Goal: Task Accomplishment & Management: Use online tool/utility

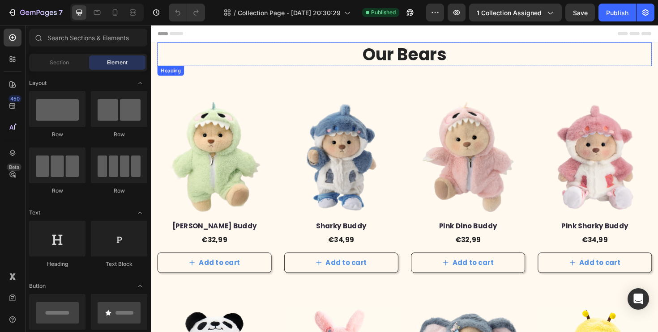
click at [435, 59] on h2 "Our Bears" at bounding box center [418, 55] width 523 height 25
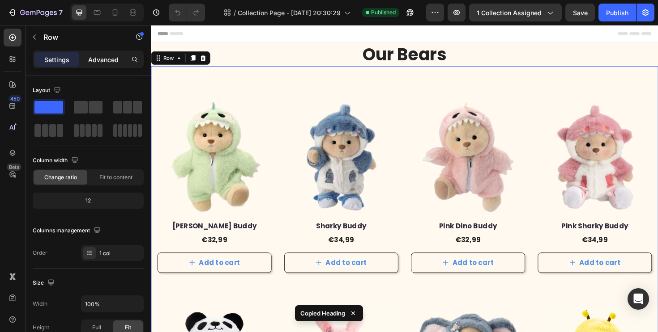
click at [101, 58] on p "Advanced" at bounding box center [103, 59] width 30 height 9
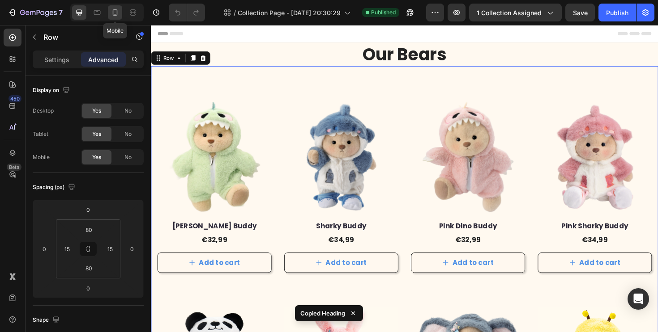
click at [112, 16] on icon at bounding box center [115, 12] width 9 height 9
type input "16"
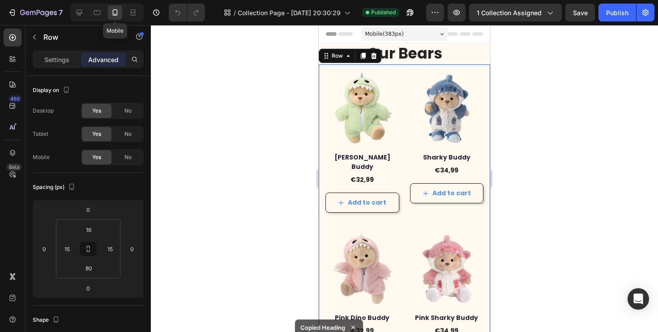
scroll to position [8, 0]
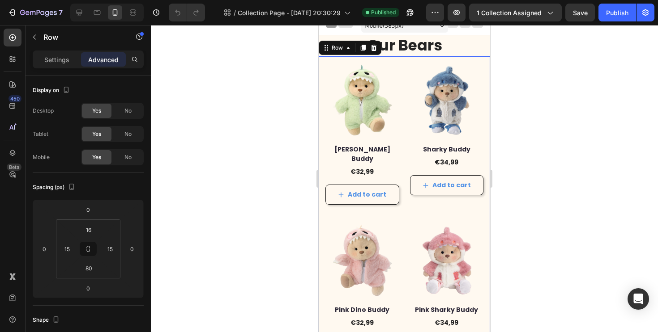
click at [518, 76] on div at bounding box center [404, 178] width 507 height 307
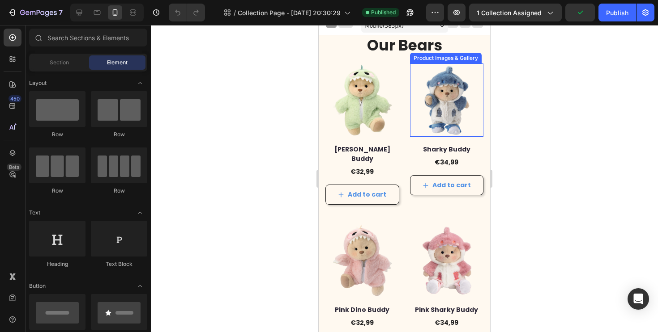
scroll to position [701, 0]
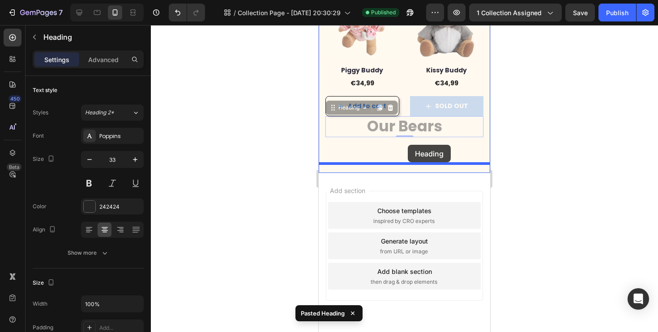
drag, startPoint x: 408, startPoint y: 120, endPoint x: 408, endPoint y: 145, distance: 24.6
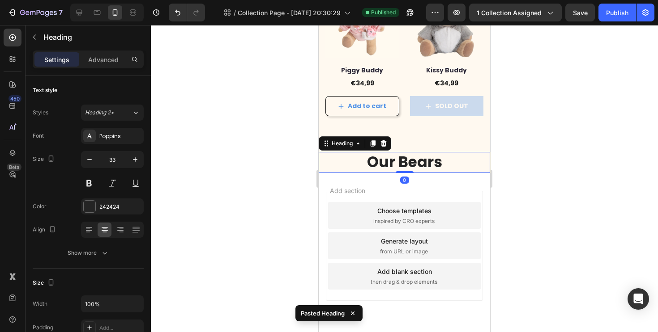
click at [432, 152] on h2 "Our Bears" at bounding box center [404, 162] width 171 height 21
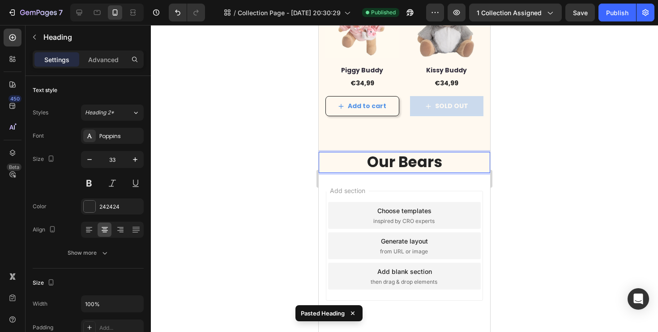
click at [432, 153] on p "Our Bears" at bounding box center [404, 162] width 170 height 19
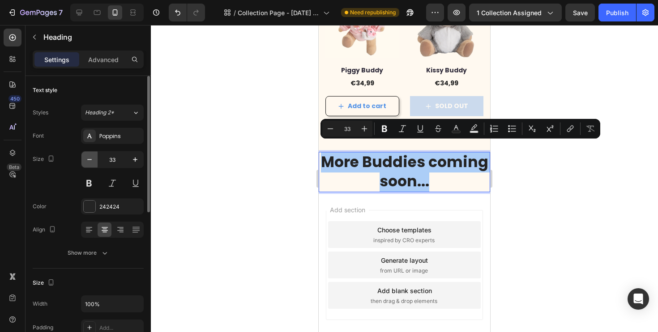
click at [92, 162] on icon "button" at bounding box center [89, 159] width 9 height 9
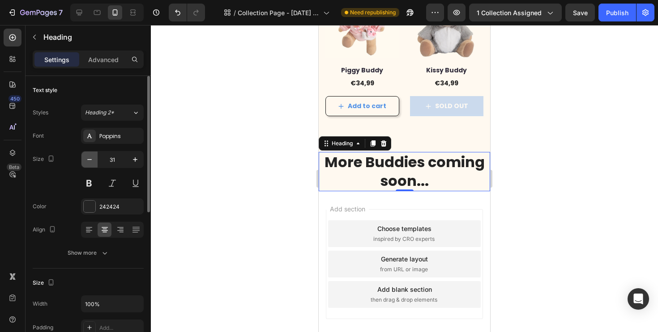
click at [92, 162] on icon "button" at bounding box center [89, 159] width 9 height 9
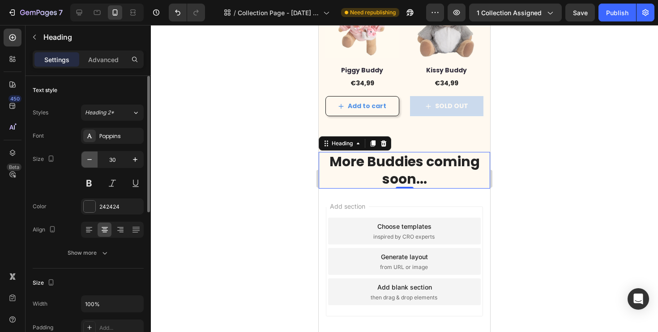
click at [92, 162] on icon "button" at bounding box center [89, 159] width 9 height 9
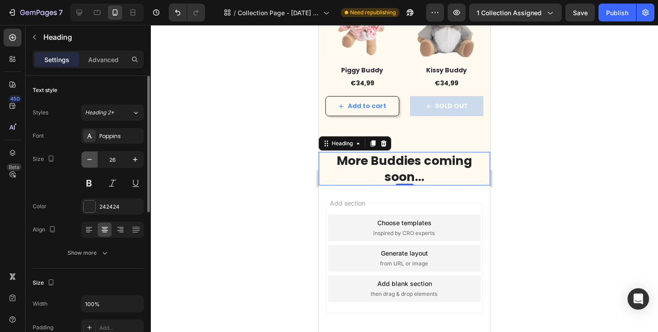
click at [92, 162] on icon "button" at bounding box center [89, 159] width 9 height 9
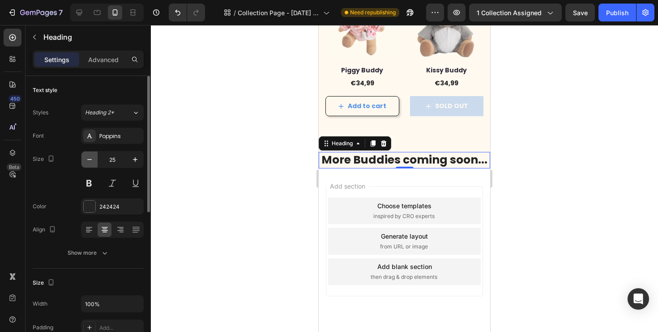
click at [92, 162] on icon "button" at bounding box center [89, 159] width 9 height 9
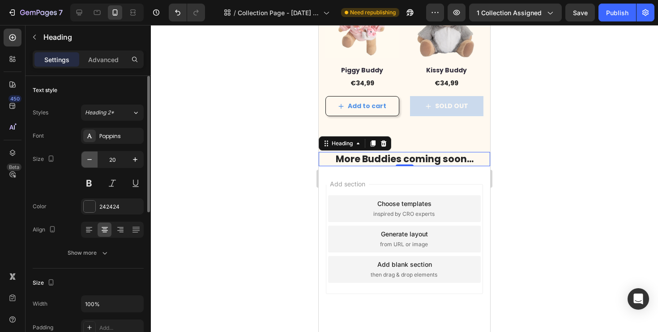
click at [92, 162] on icon "button" at bounding box center [89, 159] width 9 height 9
type input "17"
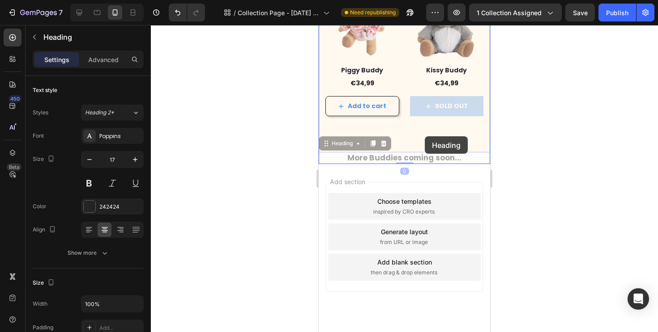
drag, startPoint x: 424, startPoint y: 148, endPoint x: 425, endPoint y: 136, distance: 11.2
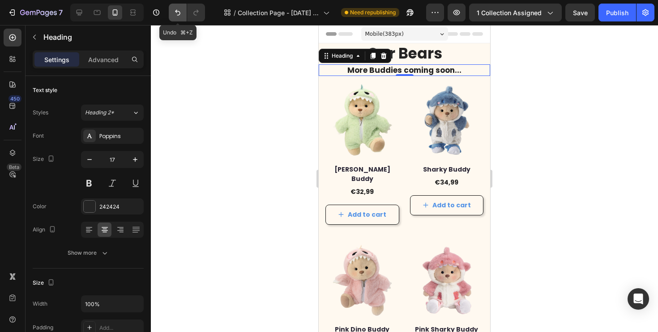
click at [177, 14] on icon "Undo/Redo" at bounding box center [177, 12] width 9 height 9
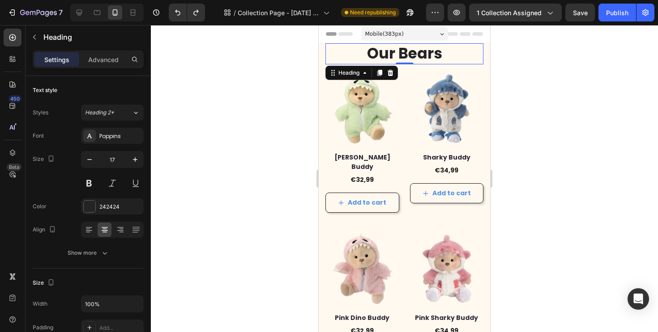
click at [417, 46] on h2 "Our Bears" at bounding box center [404, 53] width 158 height 21
click at [416, 49] on h2 "Our Bears" at bounding box center [404, 53] width 158 height 21
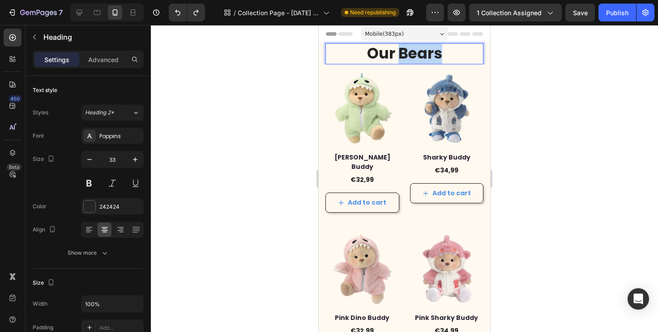
click at [416, 49] on p "Our Bears" at bounding box center [404, 53] width 156 height 19
click at [610, 62] on div at bounding box center [404, 178] width 507 height 307
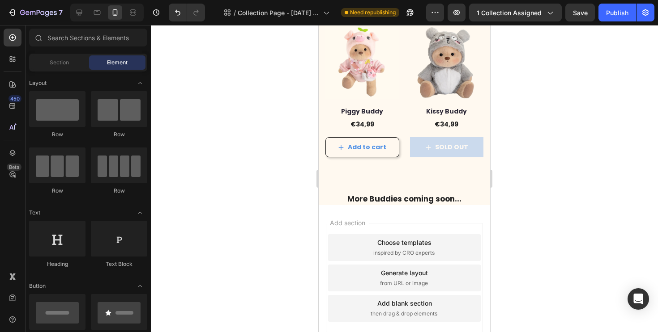
scroll to position [674, 0]
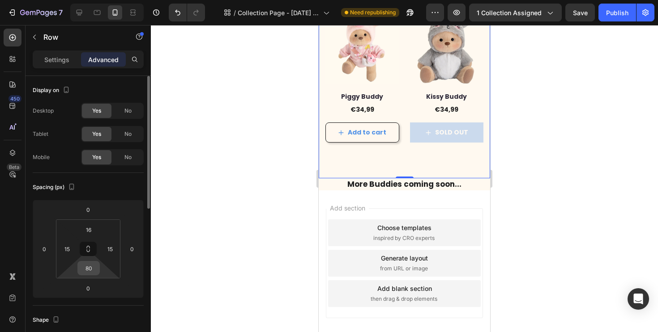
click at [91, 266] on input "80" at bounding box center [89, 268] width 18 height 13
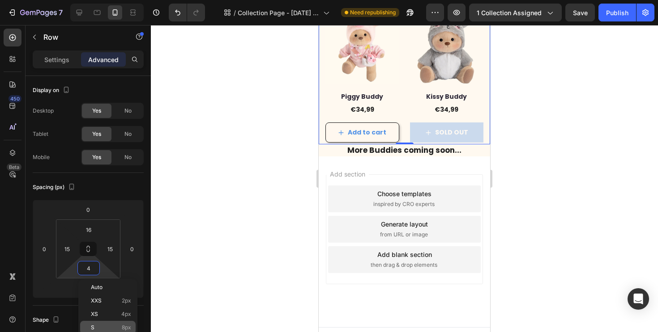
click at [107, 323] on div "S 8px" at bounding box center [107, 327] width 55 height 13
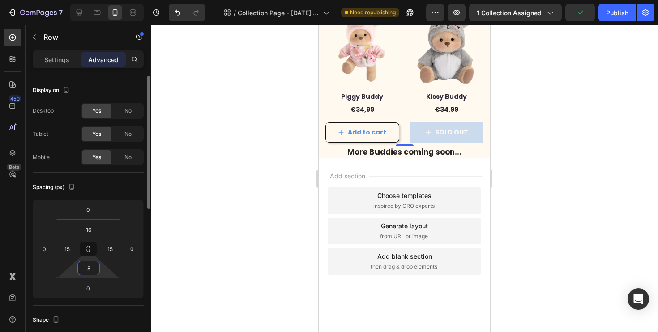
click at [88, 269] on input "8" at bounding box center [89, 268] width 18 height 13
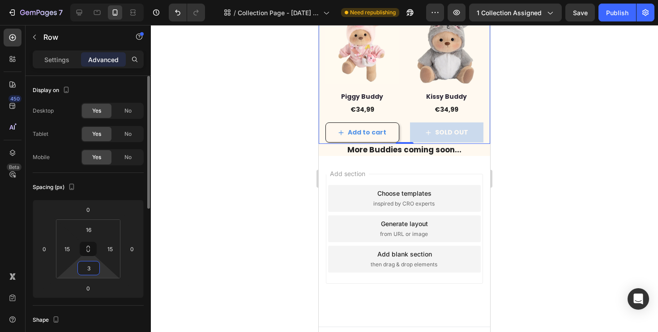
type input "30"
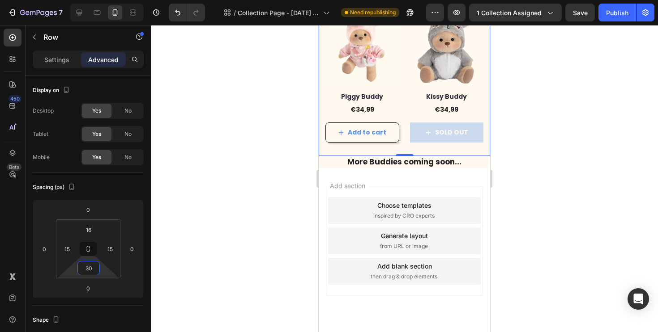
click at [247, 217] on div at bounding box center [404, 178] width 507 height 307
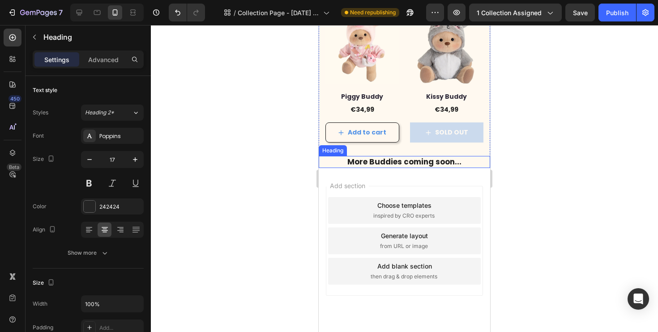
click at [464, 157] on p "More Buddies coming soon..." at bounding box center [404, 162] width 170 height 10
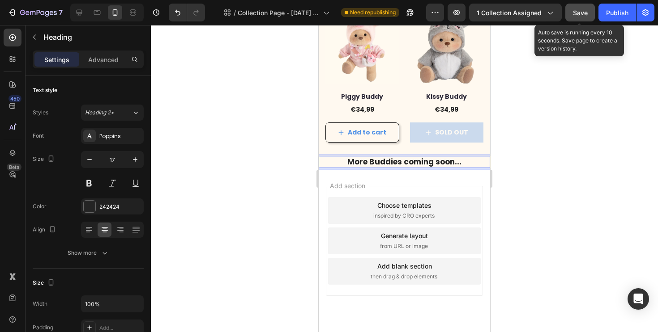
click at [581, 10] on span "Save" at bounding box center [580, 13] width 15 height 8
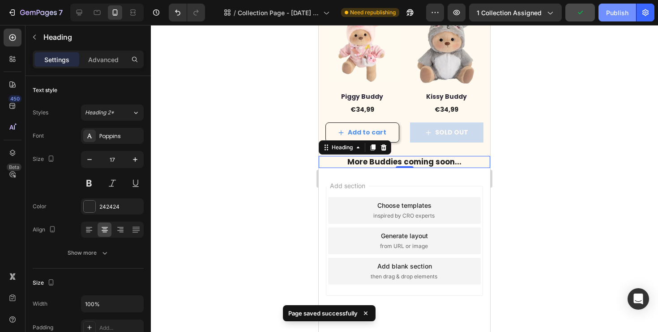
click at [609, 4] on button "Publish" at bounding box center [617, 13] width 38 height 18
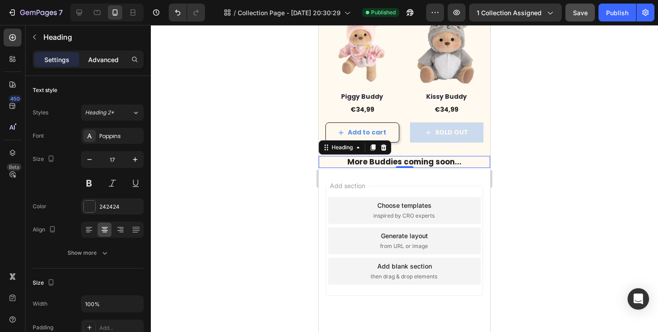
click at [107, 57] on p "Advanced" at bounding box center [103, 59] width 30 height 9
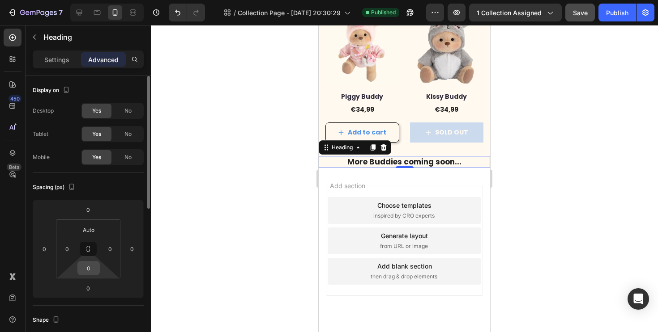
click at [88, 268] on input "0" at bounding box center [89, 268] width 18 height 13
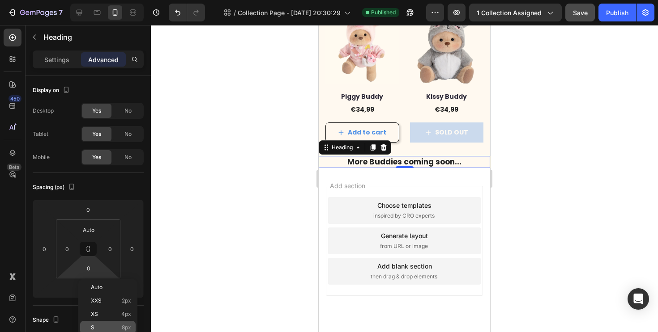
click at [108, 324] on div "S 8px" at bounding box center [107, 327] width 55 height 13
type input "8"
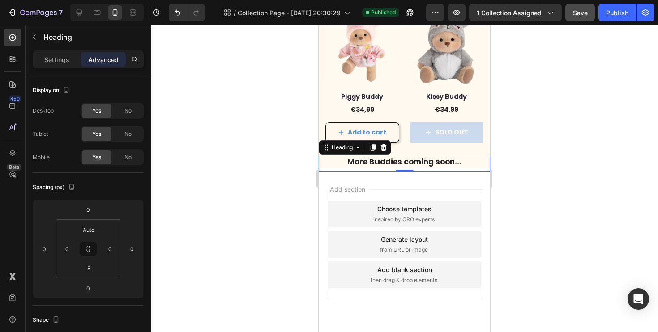
click at [268, 191] on div at bounding box center [404, 178] width 507 height 307
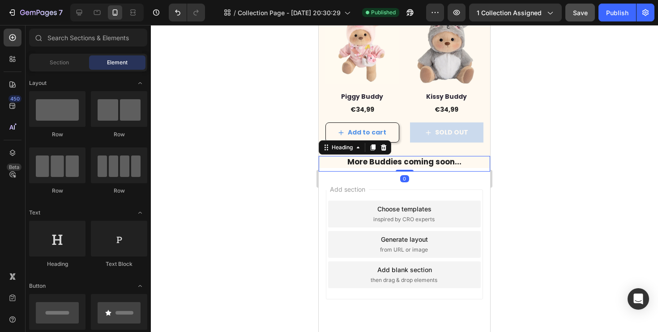
click at [417, 157] on p "More Buddies coming soon..." at bounding box center [404, 162] width 170 height 10
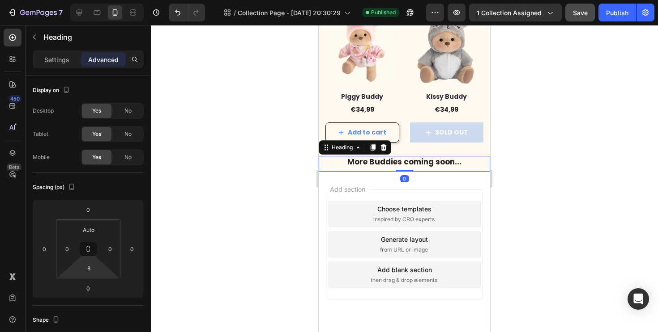
click at [89, 0] on html "7 Version history / Collection Page - [DATE] 20:30:29 Published Preview 1 colle…" at bounding box center [329, 0] width 658 height 0
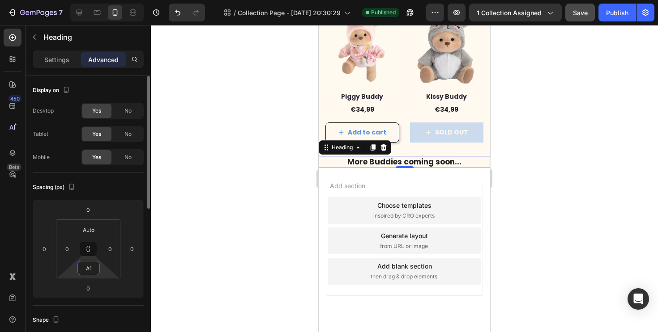
type input "A"
type input "21"
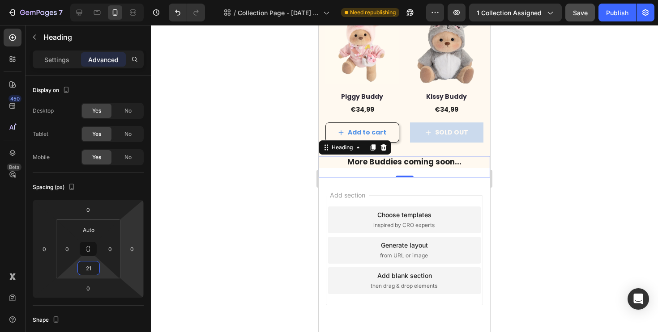
click at [464, 209] on div "Choose templates inspired by CRO experts" at bounding box center [404, 220] width 153 height 27
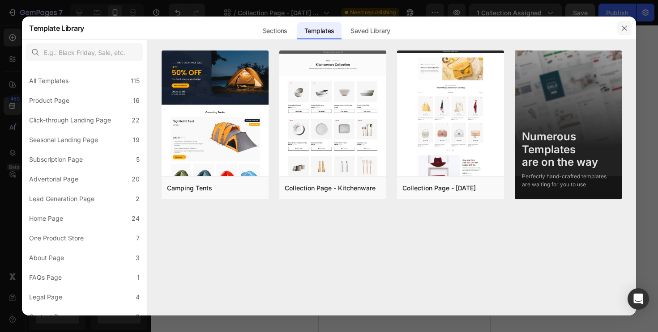
click at [625, 27] on icon "button" at bounding box center [623, 28] width 5 height 5
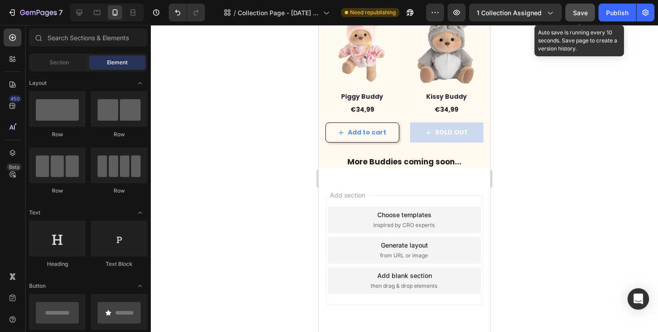
click at [584, 14] on span "Save" at bounding box center [580, 13] width 15 height 8
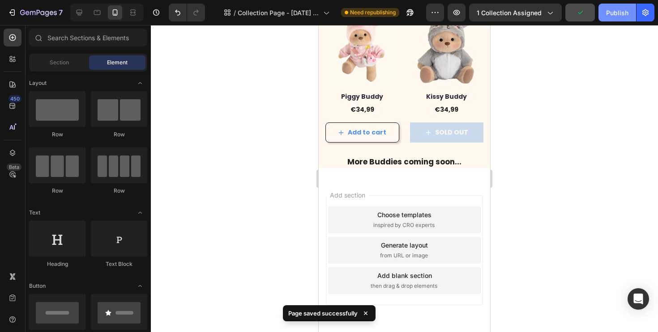
click at [617, 14] on div "Publish" at bounding box center [617, 12] width 22 height 9
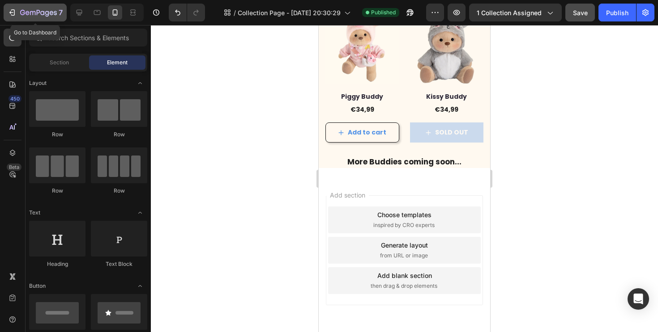
click at [15, 14] on icon "button" at bounding box center [12, 12] width 9 height 9
